Goal: Information Seeking & Learning: Learn about a topic

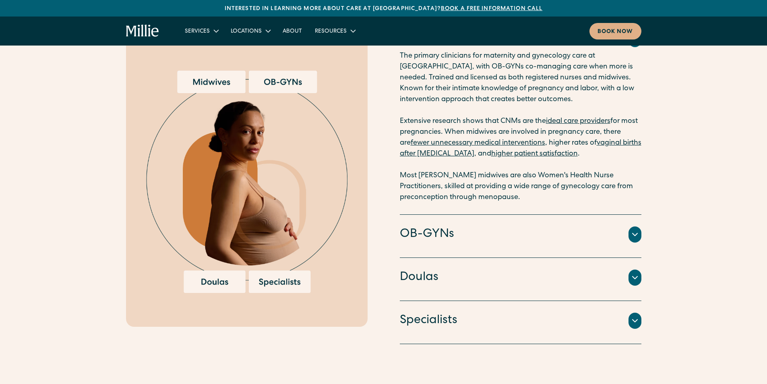
scroll to position [1127, 0]
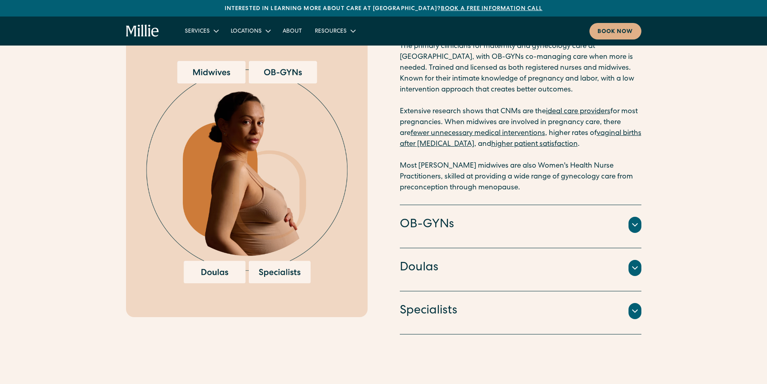
click at [636, 224] on icon at bounding box center [634, 224] width 5 height 2
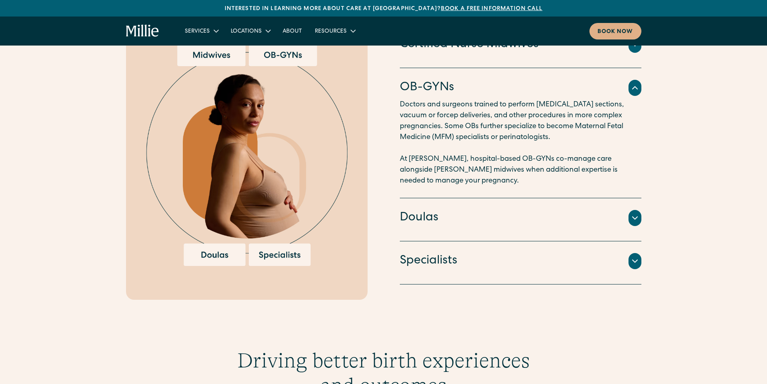
click at [632, 220] on icon at bounding box center [635, 218] width 10 height 10
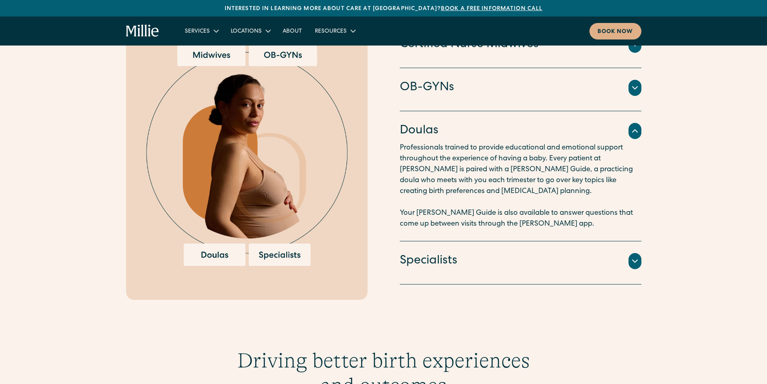
click at [644, 261] on div "Our model Midwifery-led care backed by OBs and specialists Certified Nurse Midw…" at bounding box center [383, 113] width 767 height 371
click at [636, 262] on icon at bounding box center [635, 261] width 10 height 10
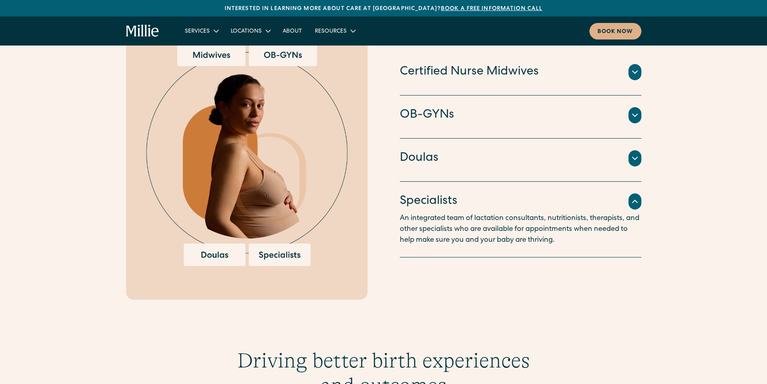
click at [638, 72] on icon at bounding box center [635, 72] width 10 height 10
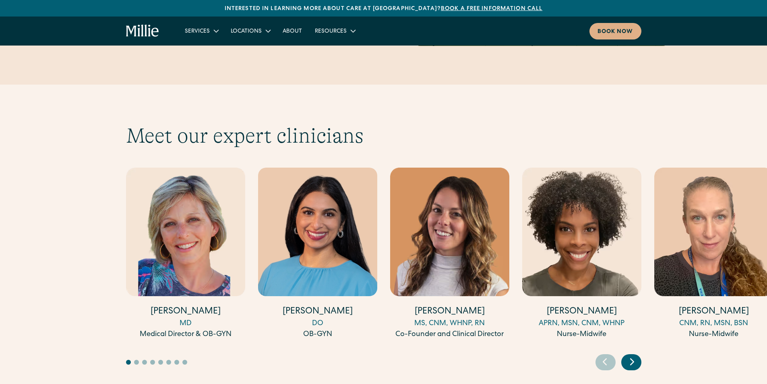
scroll to position [2456, 0]
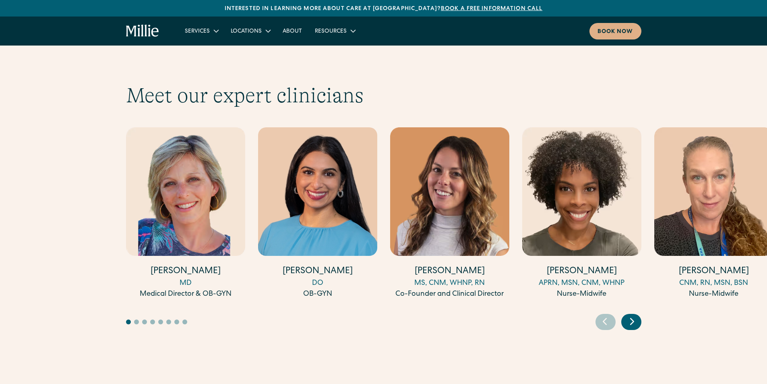
click at [637, 315] on icon "Next slide" at bounding box center [632, 321] width 12 height 12
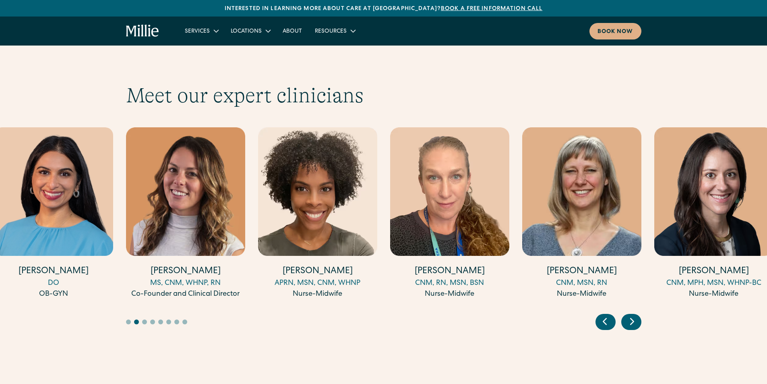
click at [636, 315] on icon "Next slide" at bounding box center [632, 321] width 12 height 12
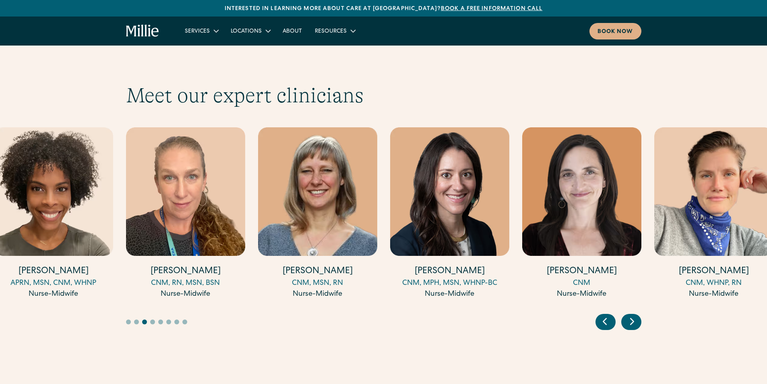
click at [634, 315] on icon "Next slide" at bounding box center [632, 321] width 12 height 12
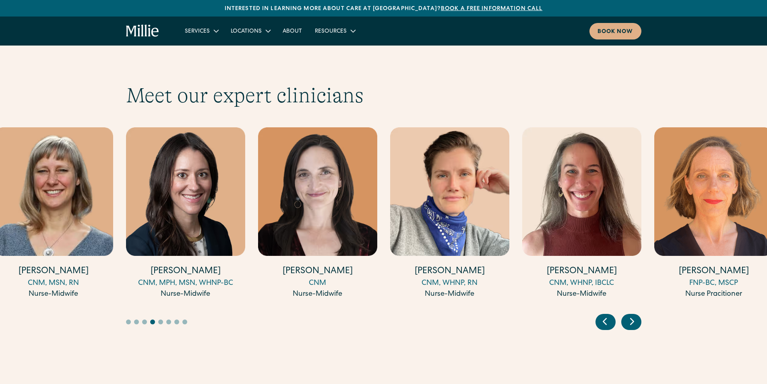
click at [634, 315] on icon "Next slide" at bounding box center [632, 321] width 12 height 12
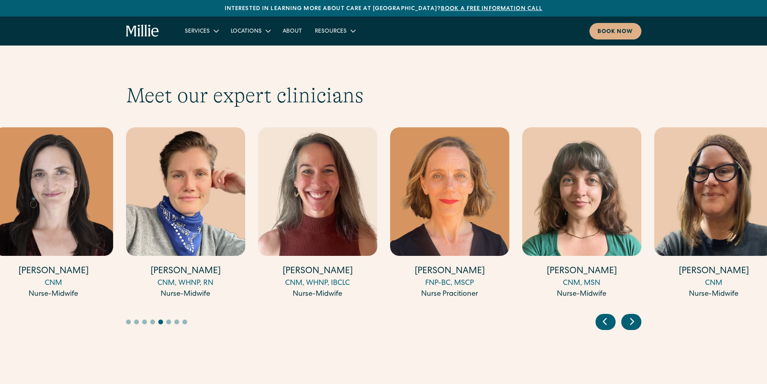
click at [634, 315] on icon "Next slide" at bounding box center [632, 321] width 12 height 12
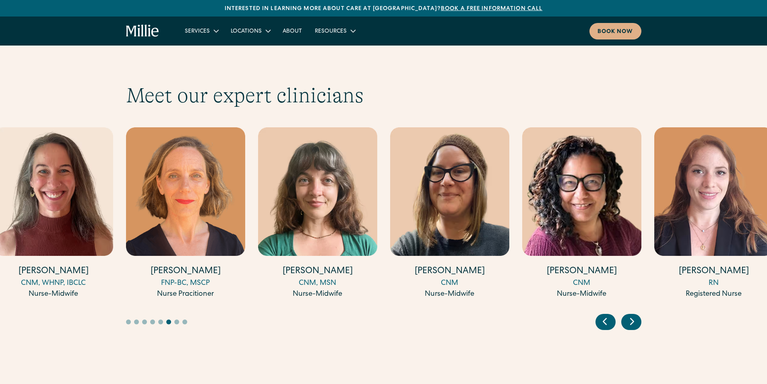
click at [634, 315] on icon "Next slide" at bounding box center [632, 321] width 12 height 12
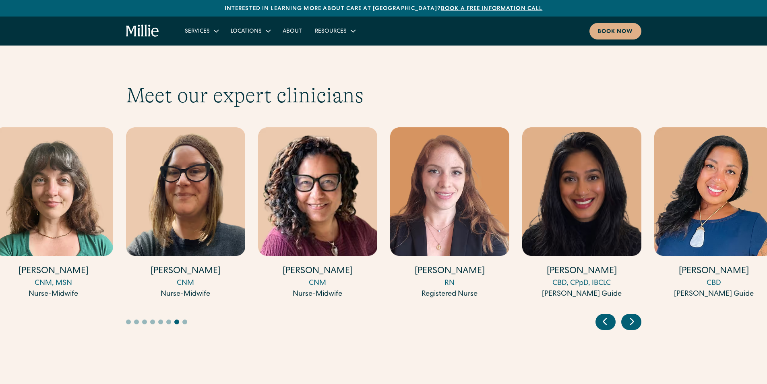
click at [634, 315] on icon "Next slide" at bounding box center [632, 321] width 12 height 12
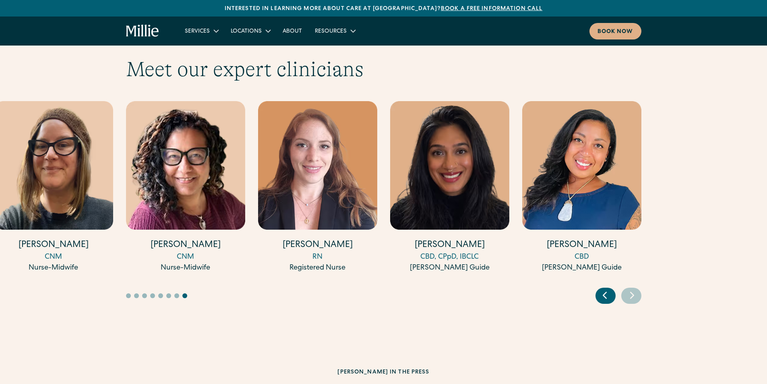
scroll to position [2496, 0]
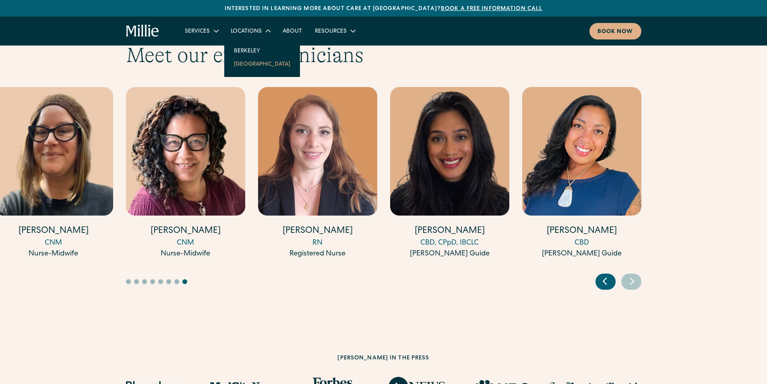
click at [248, 65] on link "[GEOGRAPHIC_DATA]" at bounding box center [261, 63] width 69 height 13
click at [251, 49] on link "Berkeley" at bounding box center [261, 50] width 69 height 13
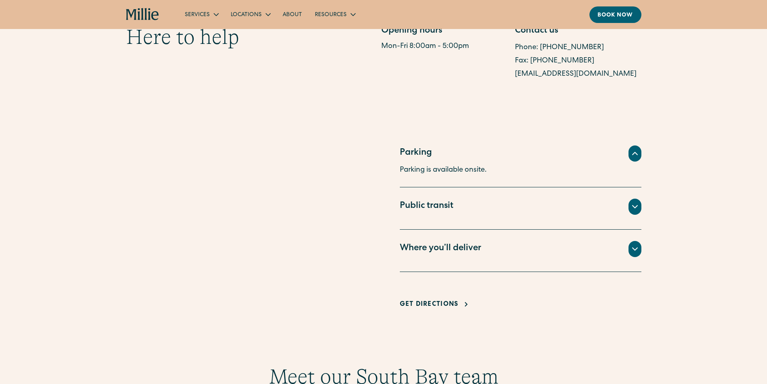
scroll to position [491, 0]
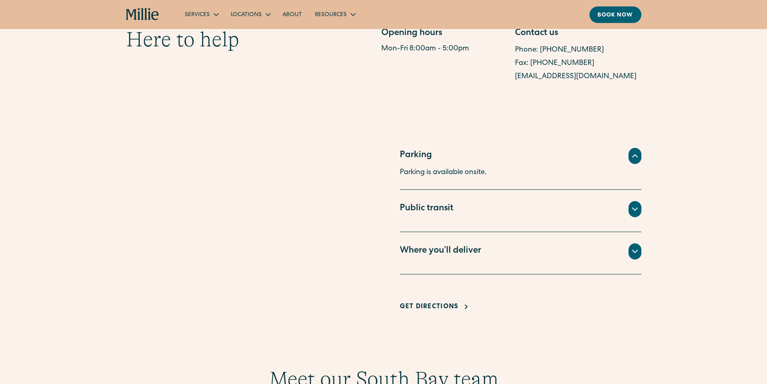
click at [635, 250] on icon at bounding box center [634, 251] width 5 height 2
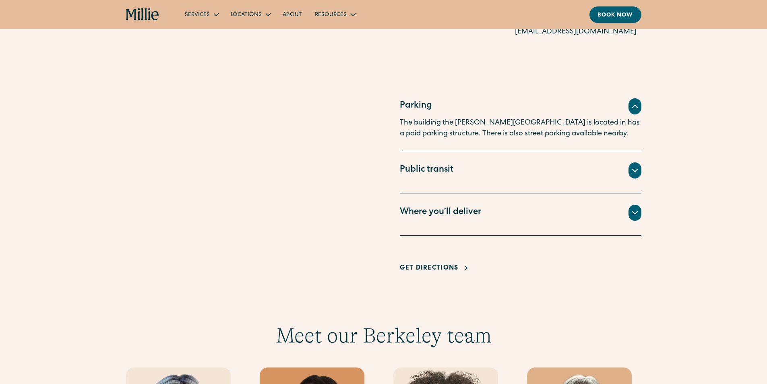
scroll to position [523, 0]
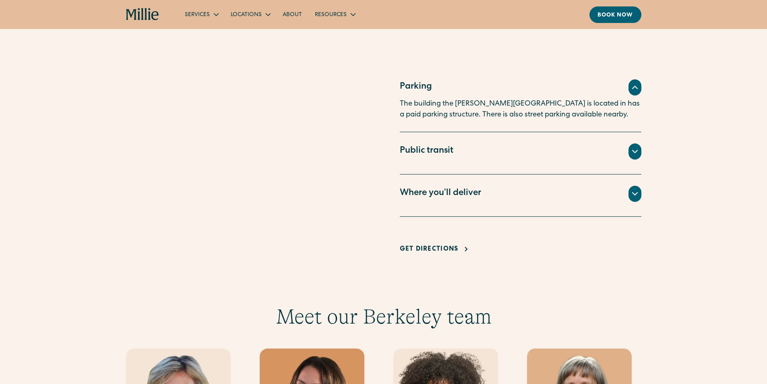
click at [635, 193] on icon at bounding box center [635, 194] width 10 height 10
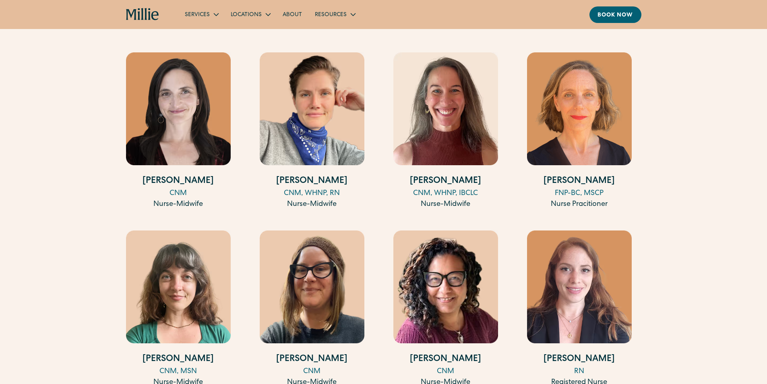
scroll to position [1006, 0]
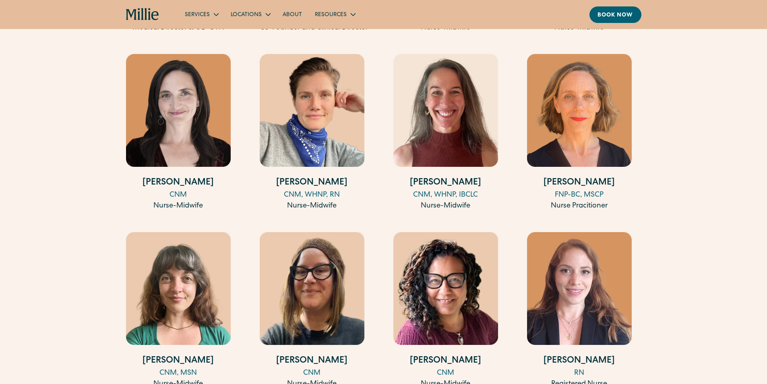
click at [312, 176] on h4 "Rachel Willey" at bounding box center [312, 182] width 105 height 13
click at [452, 176] on h4 "Vanessa Garcia" at bounding box center [445, 182] width 105 height 13
click at [187, 176] on h4 "Johanna Jetton" at bounding box center [178, 182] width 105 height 13
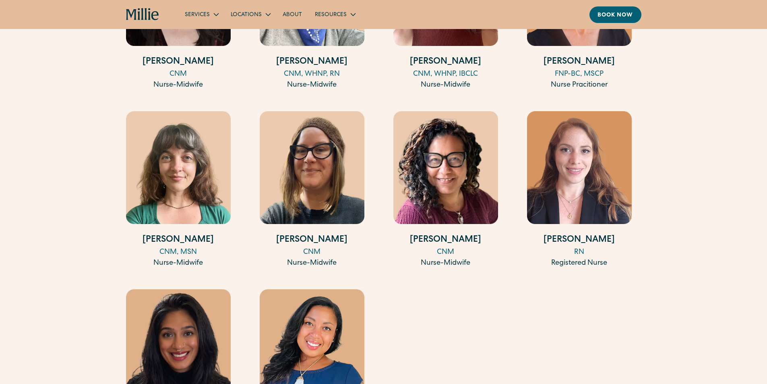
scroll to position [1167, 0]
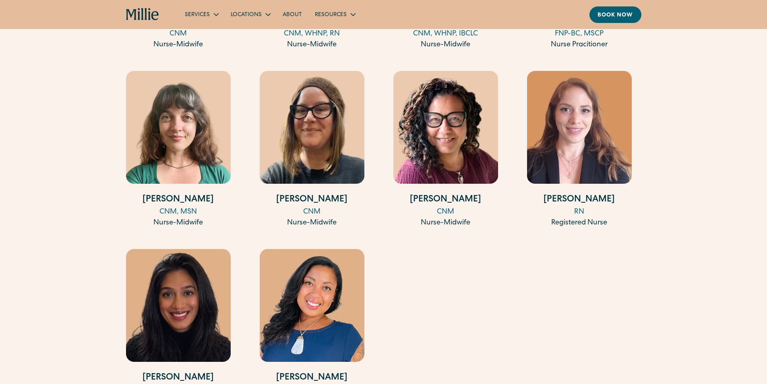
click at [169, 193] on h4 "Hannah Kopp-Yates" at bounding box center [178, 199] width 105 height 13
click at [310, 193] on h4 "Alicia Pollack" at bounding box center [312, 199] width 105 height 13
click at [467, 193] on h4 "Amita Graham" at bounding box center [445, 199] width 105 height 13
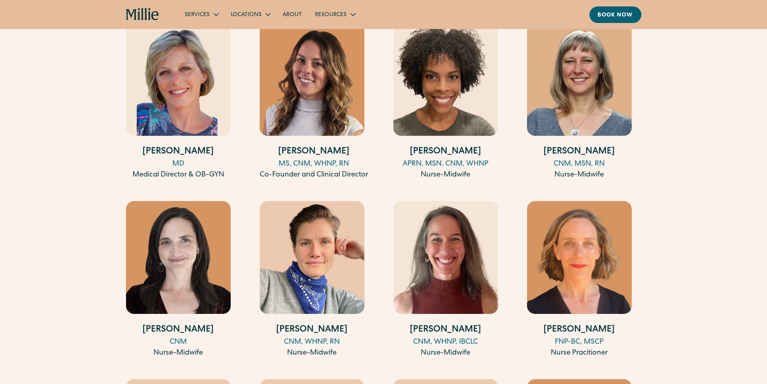
scroll to position [845, 0]
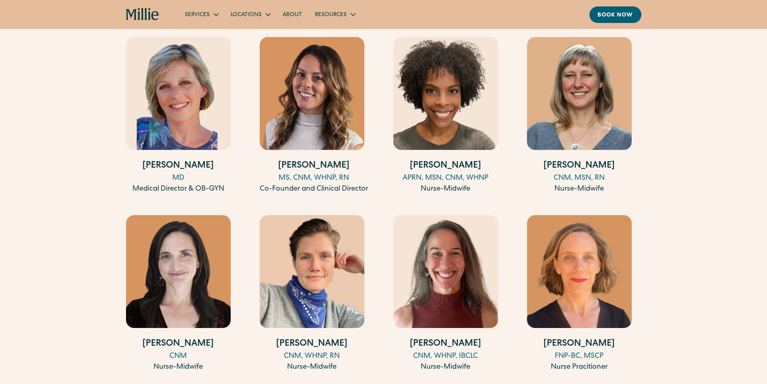
click at [573, 159] on h4 "[PERSON_NAME]" at bounding box center [579, 165] width 105 height 13
click at [451, 159] on h4 "Aqueelah Tillman" at bounding box center [445, 165] width 105 height 13
click at [178, 159] on h4 "Amy Kane" at bounding box center [178, 165] width 105 height 13
click at [311, 159] on h4 "Talia Borgo" at bounding box center [314, 165] width 108 height 13
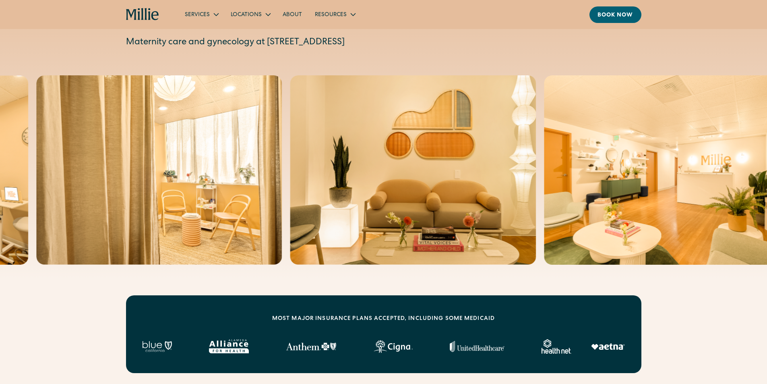
scroll to position [40, 0]
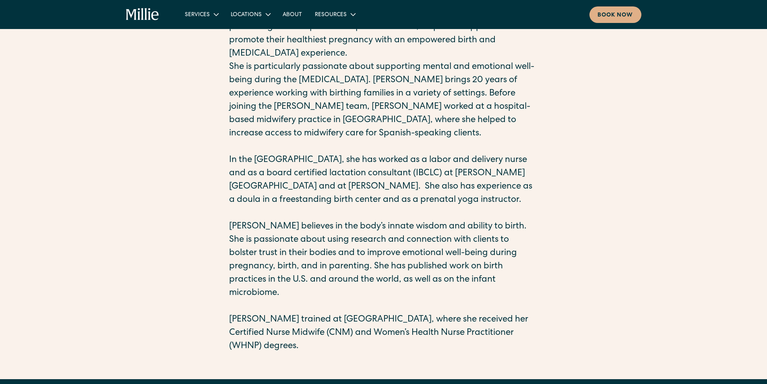
scroll to position [242, 0]
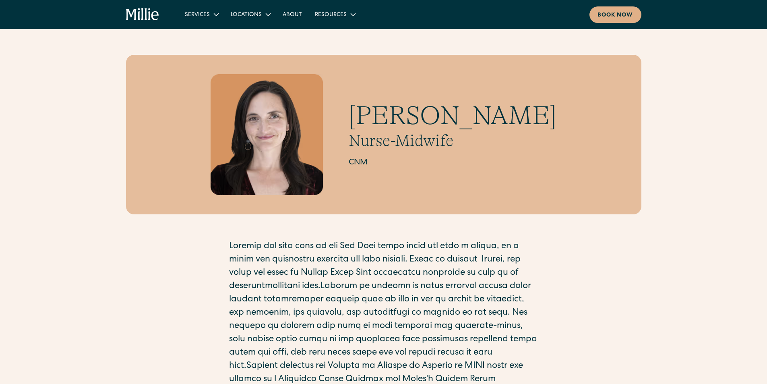
scroll to position [40, 0]
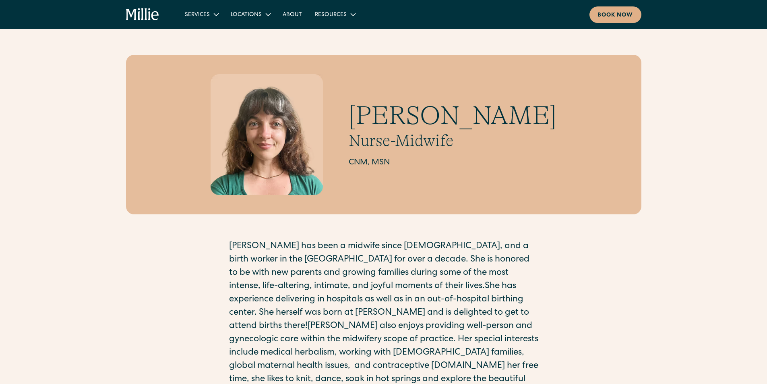
scroll to position [40, 0]
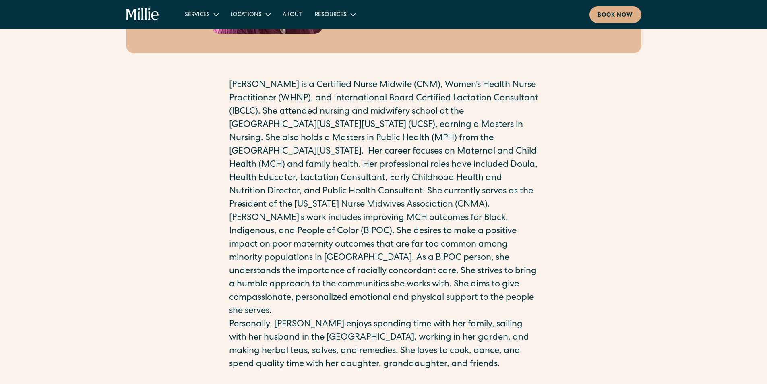
scroll to position [201, 0]
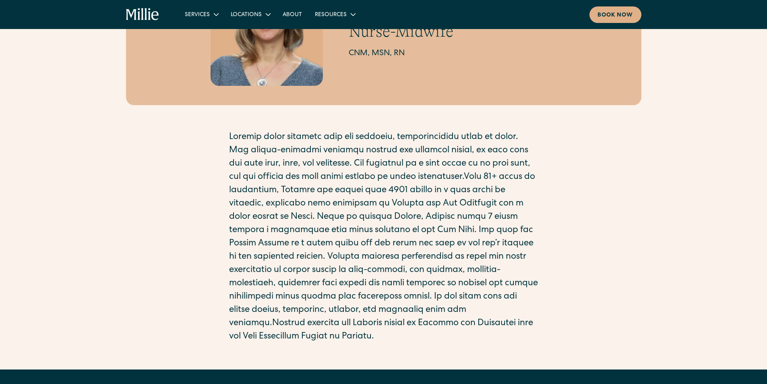
scroll to position [121, 0]
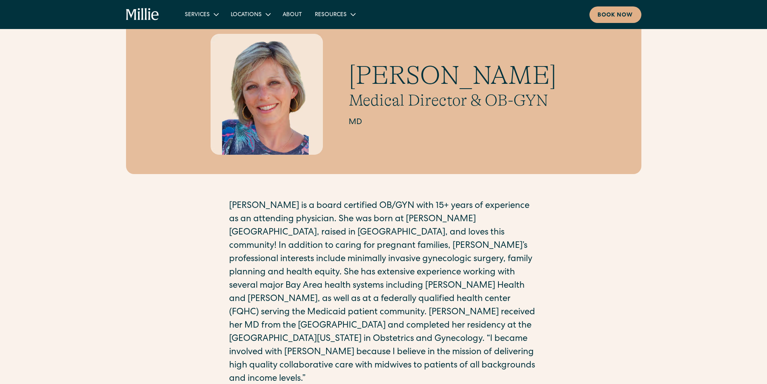
scroll to position [81, 0]
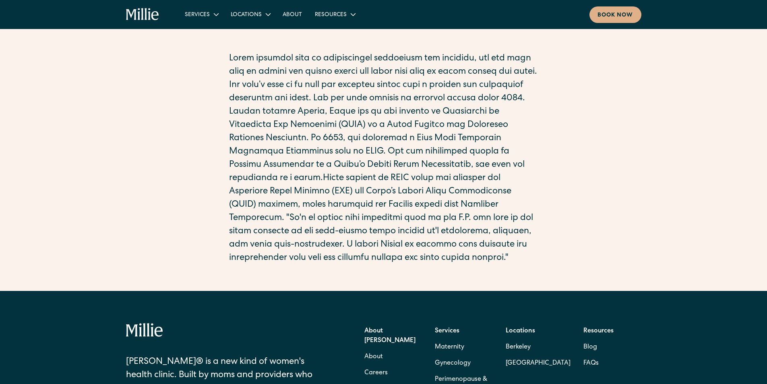
scroll to position [201, 0]
